Goal: Task Accomplishment & Management: Manage account settings

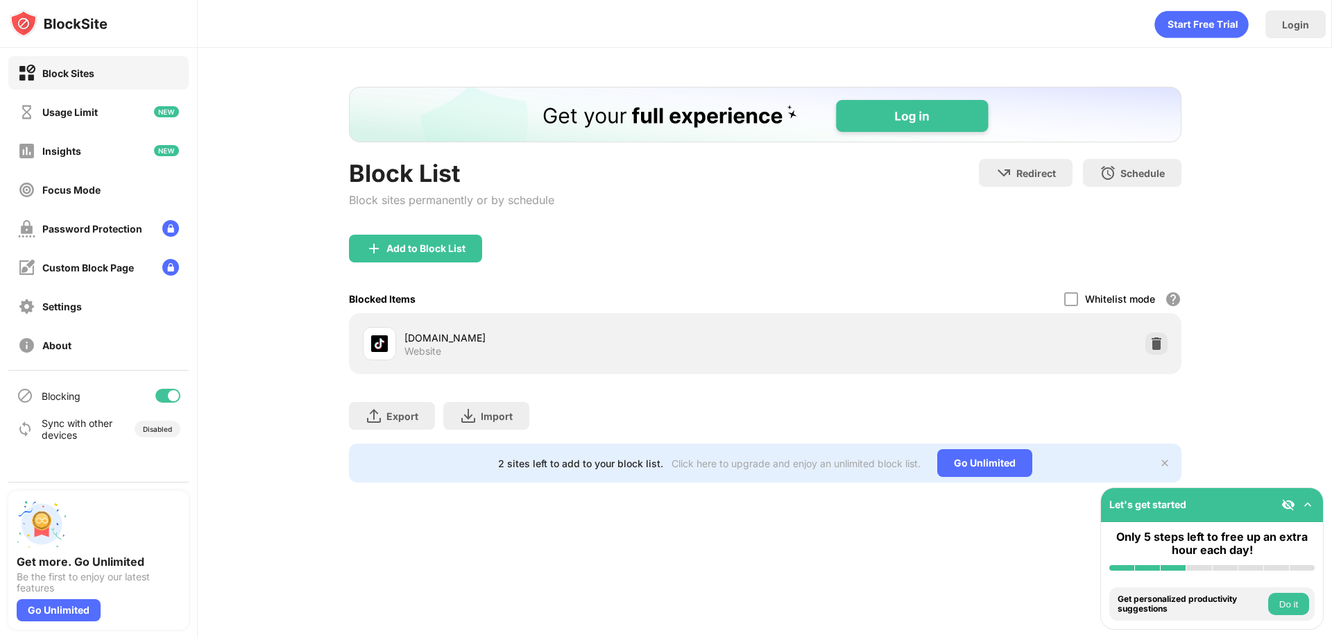
click at [1159, 343] on img at bounding box center [1157, 343] width 14 height 14
